Goal: Task Accomplishment & Management: Use online tool/utility

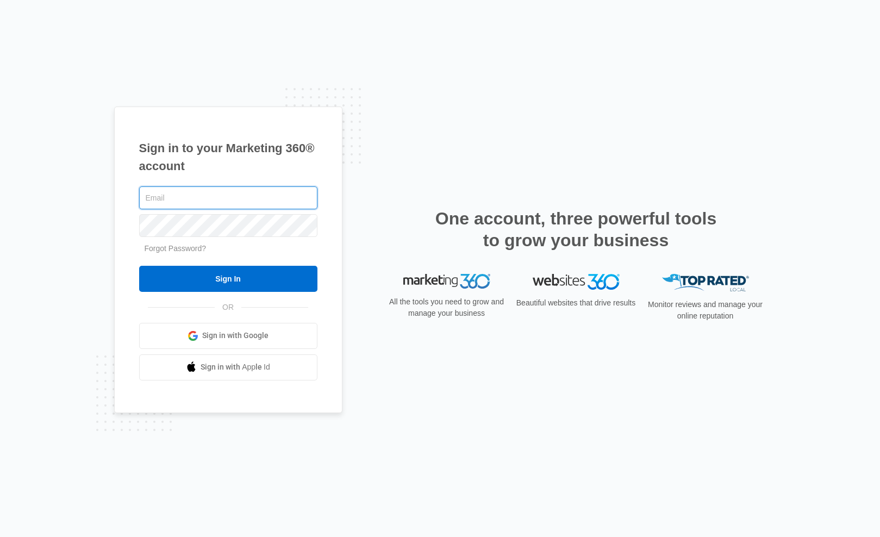
type input "[EMAIL_ADDRESS][PERSON_NAME][DOMAIN_NAME]"
click at [139, 266] on input "Sign In" at bounding box center [228, 279] width 178 height 26
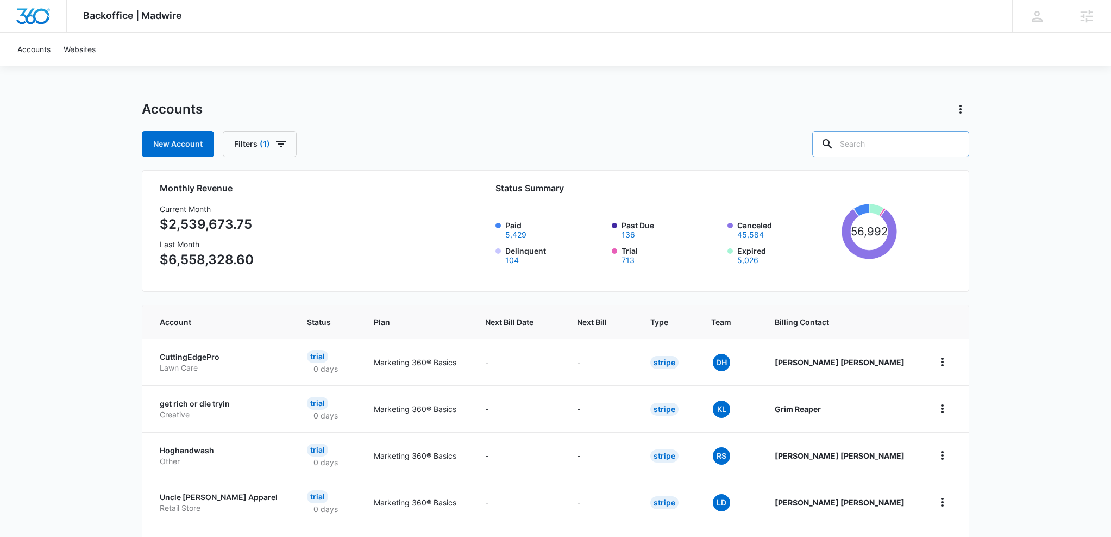
click at [879, 141] on input "text" at bounding box center [890, 144] width 157 height 26
paste input "M339135"
type input "M339135"
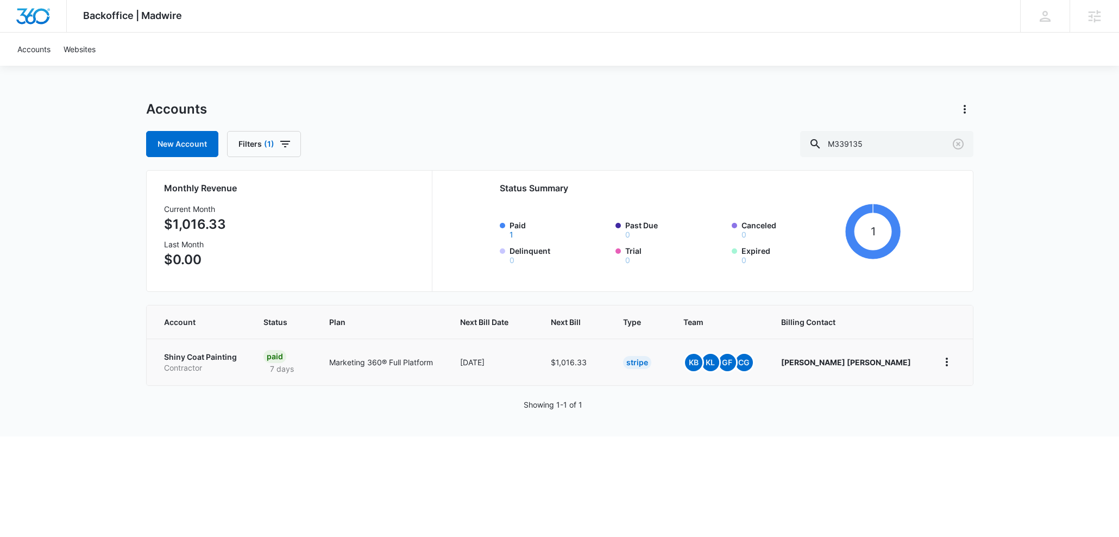
click at [211, 355] on p "Shiny Coat Painting" at bounding box center [200, 356] width 73 height 11
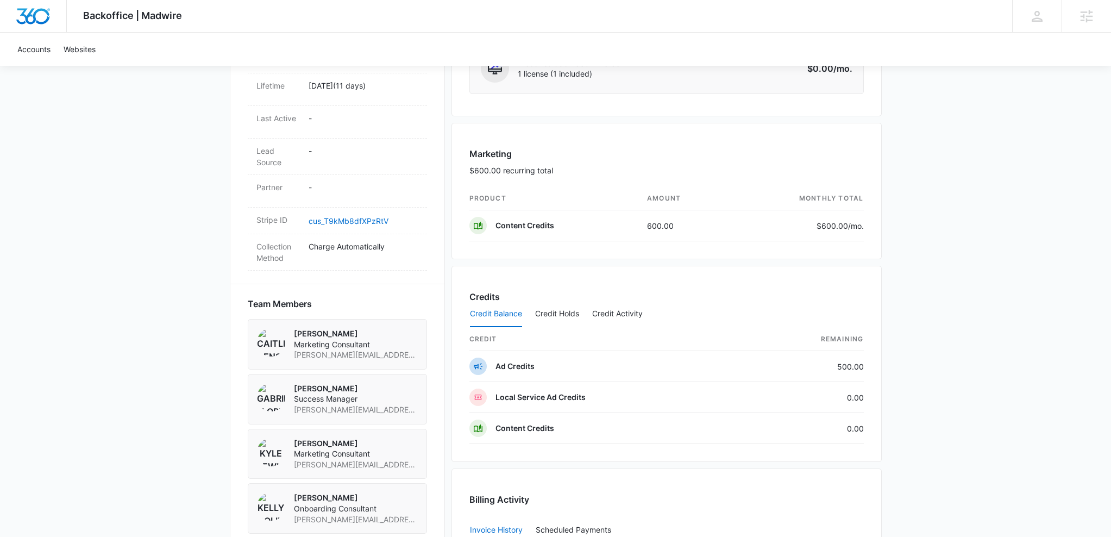
scroll to position [489, 0]
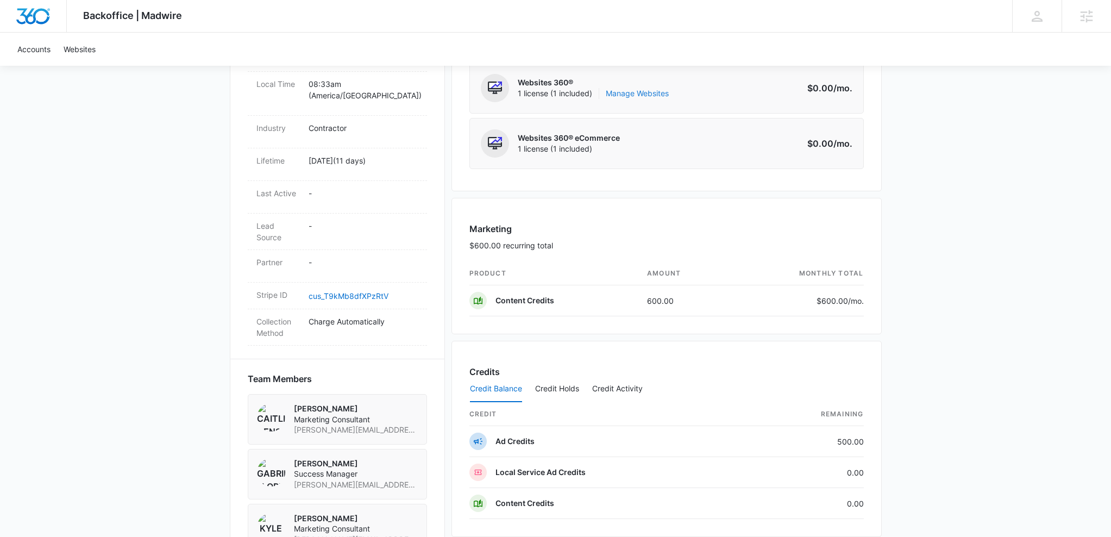
click at [649, 88] on link "Manage Websites" at bounding box center [637, 93] width 63 height 11
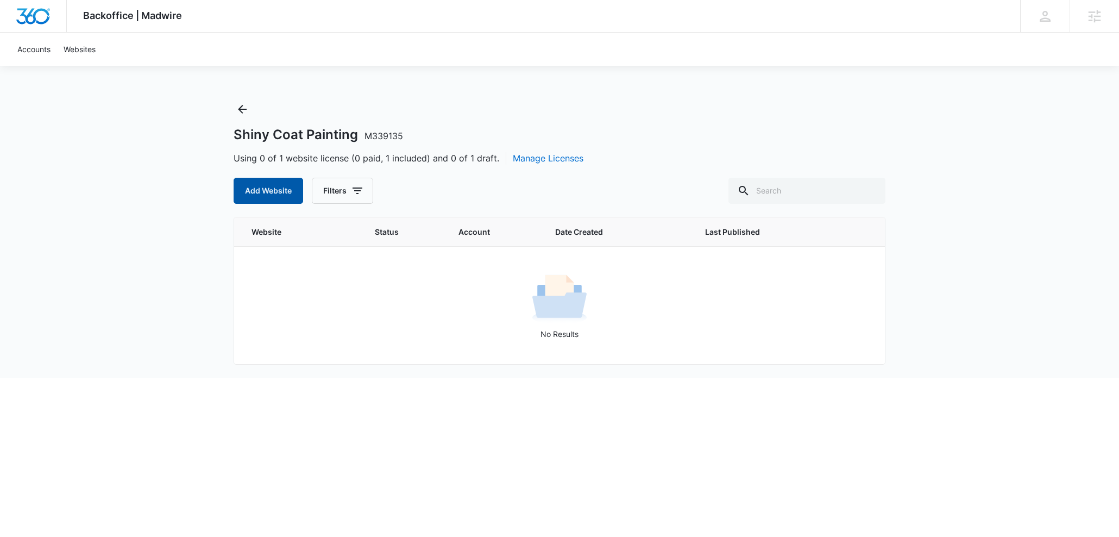
click at [249, 193] on button "Add Website" at bounding box center [269, 191] width 70 height 26
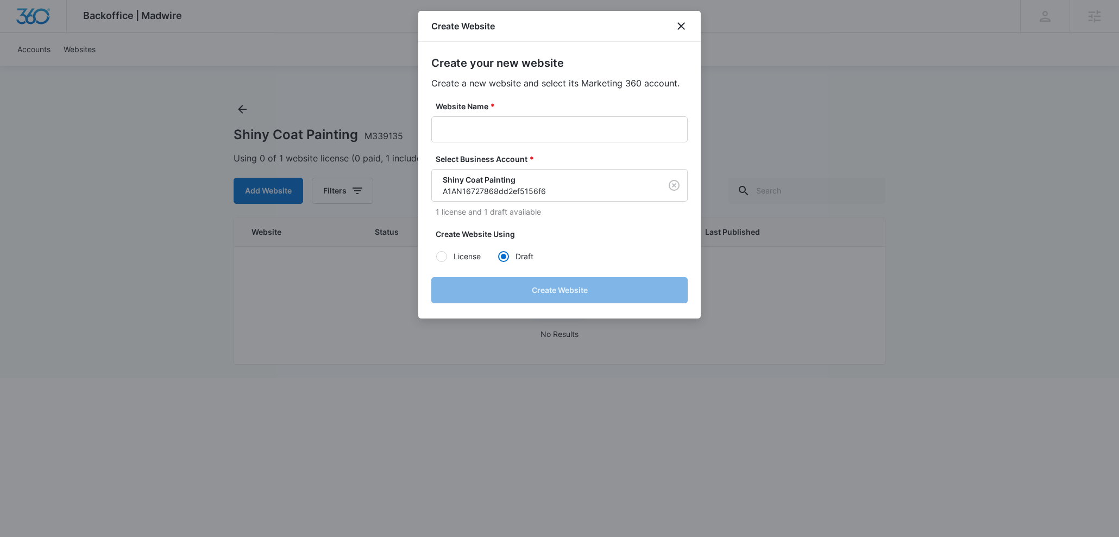
drag, startPoint x: 695, startPoint y: 27, endPoint x: 690, endPoint y: 26, distance: 5.5
click at [695, 27] on div "Create Website" at bounding box center [559, 26] width 282 height 31
click at [677, 21] on icon "close" at bounding box center [681, 26] width 13 height 13
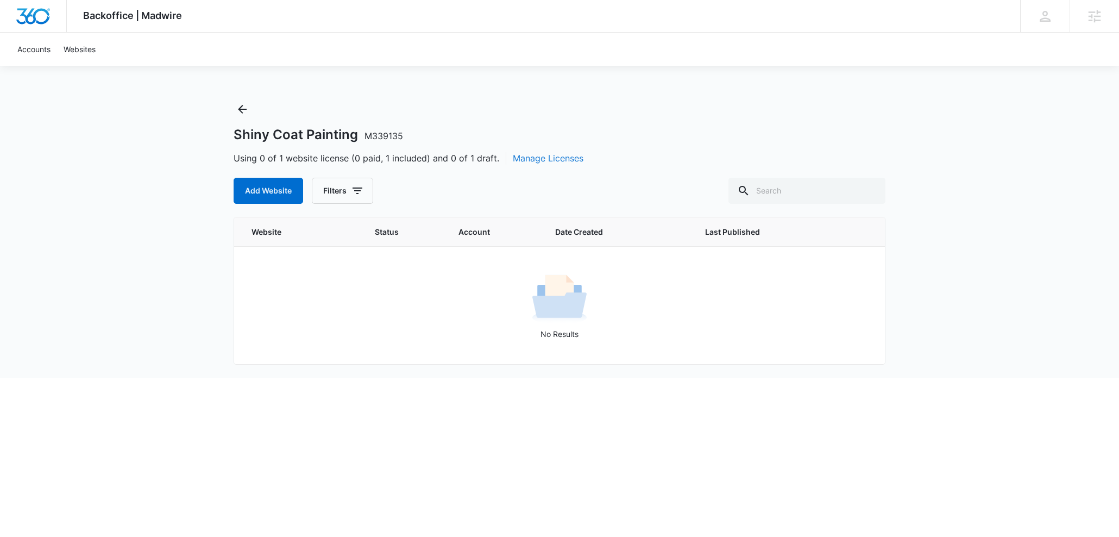
click at [533, 152] on button "Manage Licenses" at bounding box center [548, 158] width 71 height 13
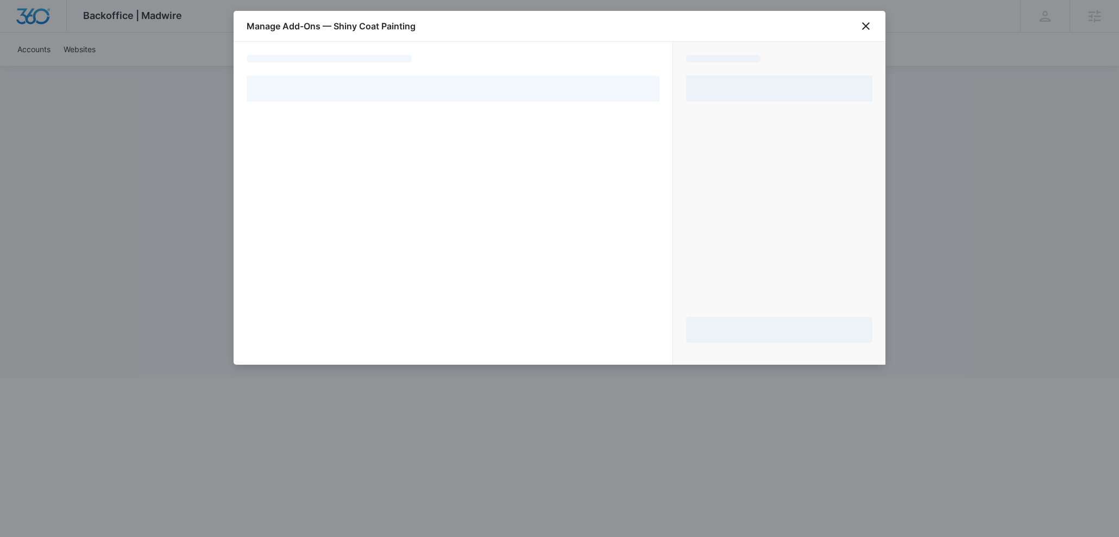
select select "pm_1SFIAsA4n8RTgNjU2OpdFEas"
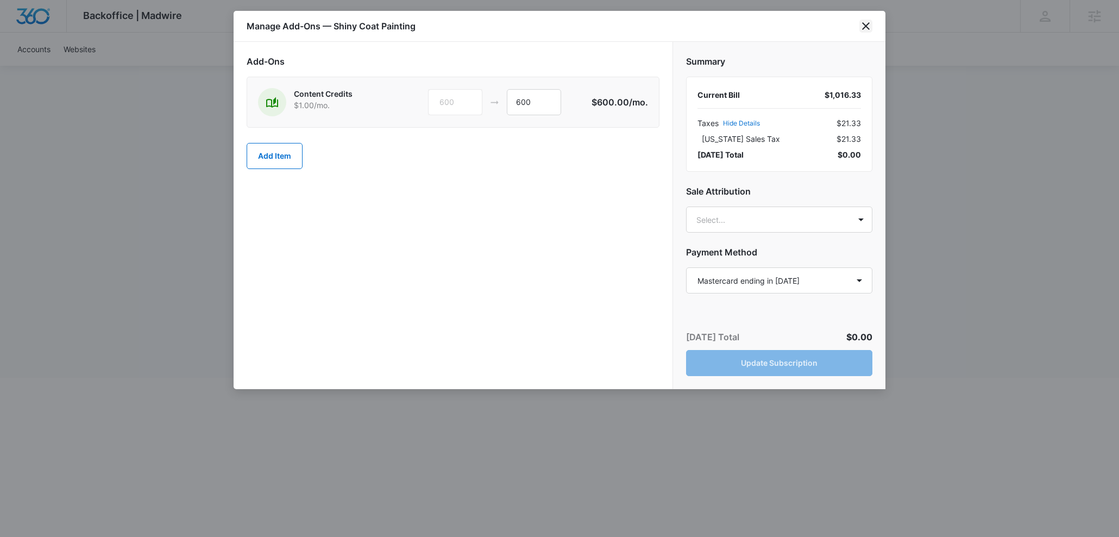
click at [870, 22] on icon "close" at bounding box center [865, 26] width 13 height 13
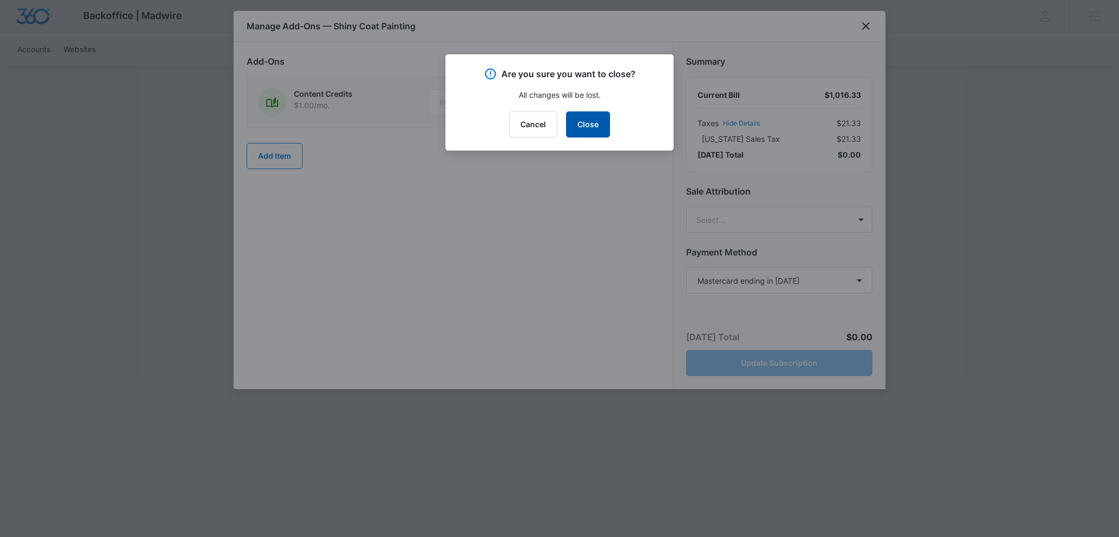
click at [569, 127] on button "Close" at bounding box center [588, 124] width 44 height 26
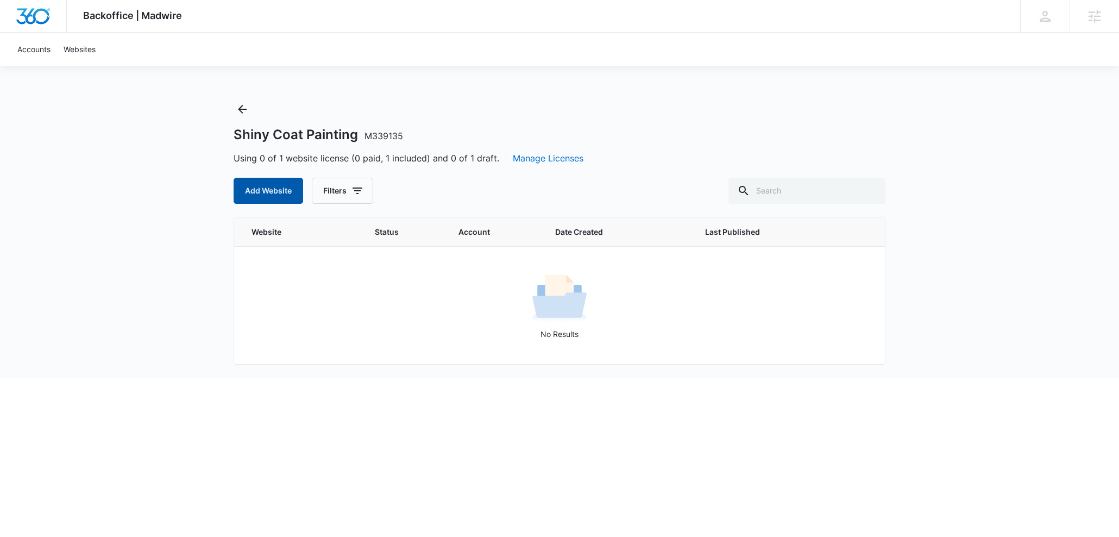
click at [268, 189] on button "Add Website" at bounding box center [269, 191] width 70 height 26
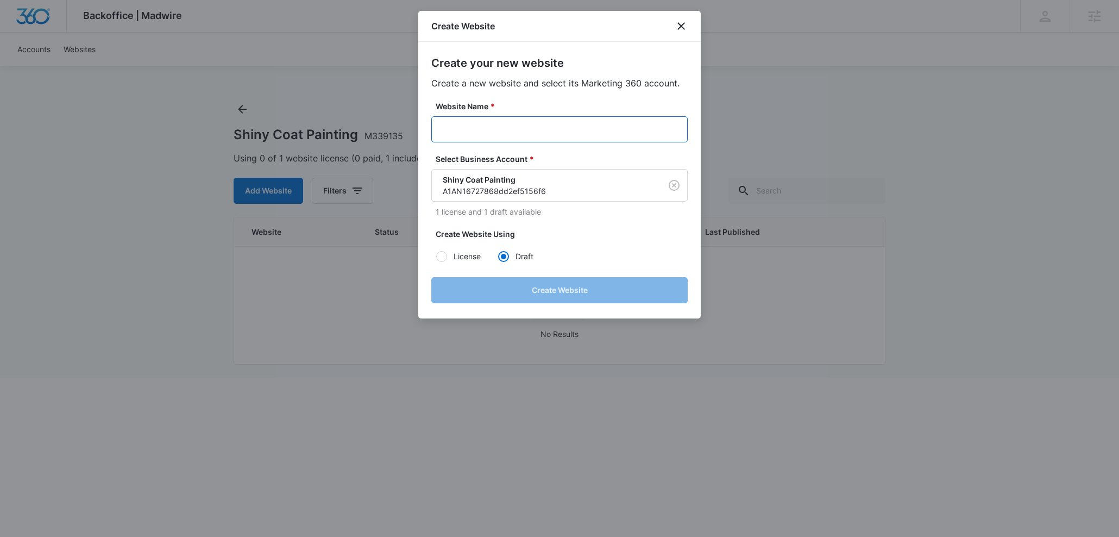
click at [569, 131] on input "Website Name *" at bounding box center [559, 129] width 256 height 26
